Goal: Task Accomplishment & Management: Manage account settings

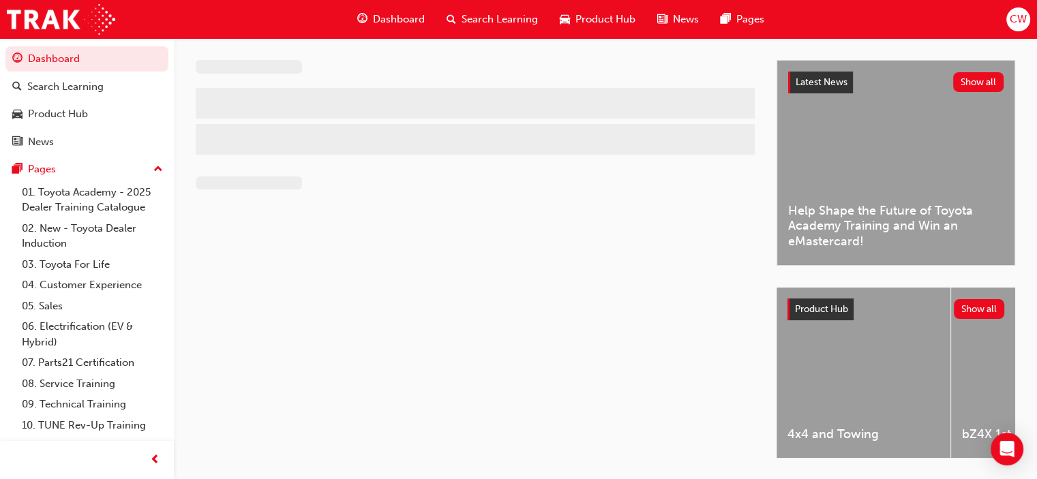
click at [1019, 14] on span "CW" at bounding box center [1018, 20] width 17 height 16
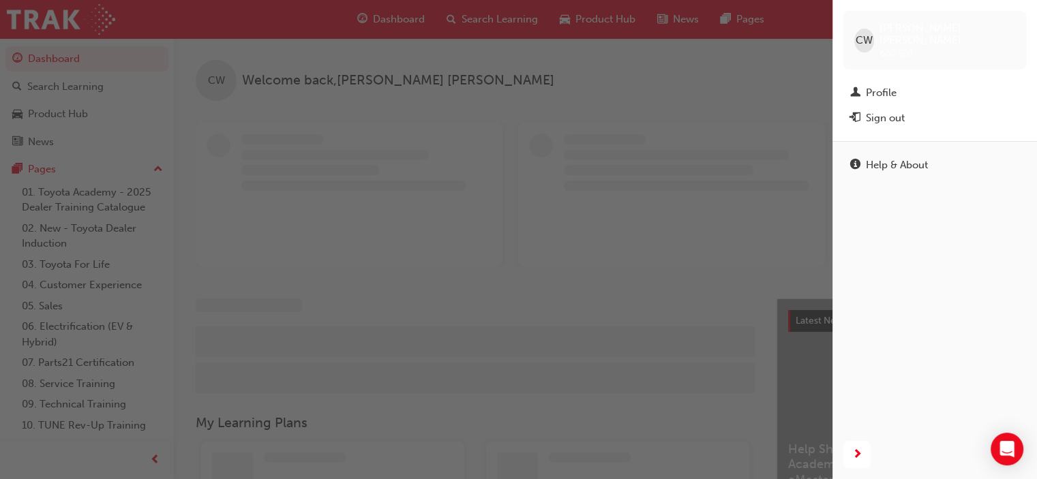
click at [878, 110] on div "Sign out" at bounding box center [885, 118] width 39 height 16
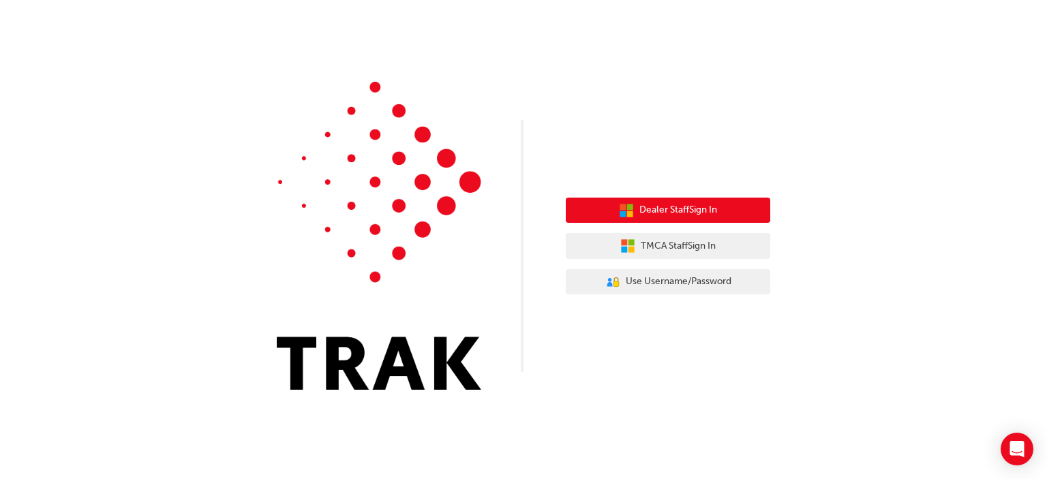
click at [681, 213] on span "Dealer Staff Sign In" at bounding box center [679, 211] width 78 height 16
